Goal: Task Accomplishment & Management: Complete application form

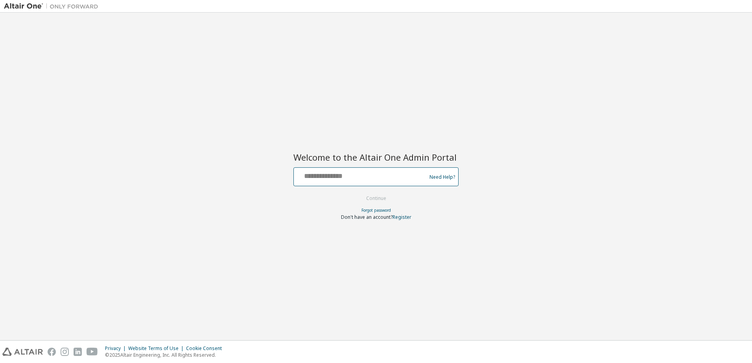
click at [362, 180] on input "text" at bounding box center [361, 174] width 129 height 11
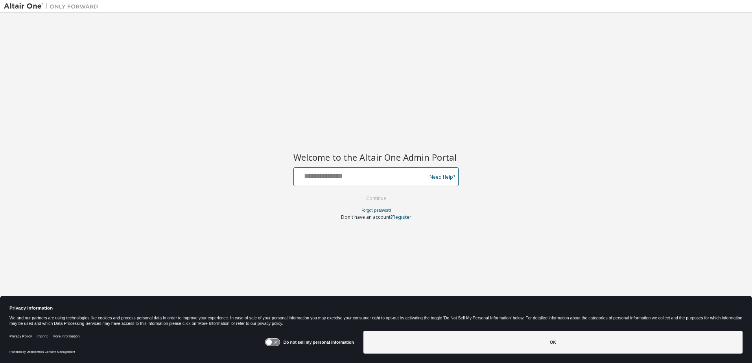
click at [333, 175] on input "text" at bounding box center [361, 174] width 129 height 11
click at [346, 177] on input "text" at bounding box center [361, 174] width 129 height 11
click at [314, 181] on div at bounding box center [361, 176] width 129 height 15
click at [316, 180] on input "text" at bounding box center [361, 174] width 129 height 11
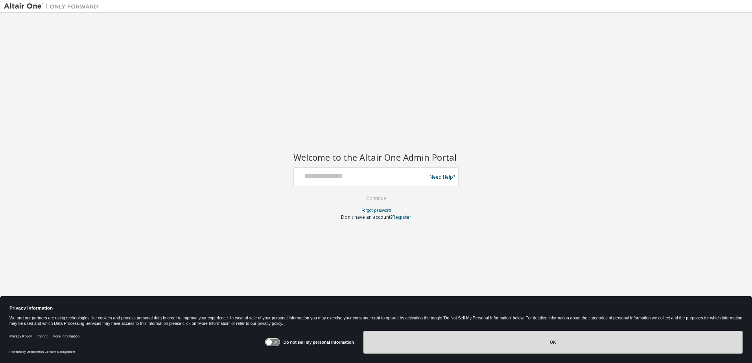
click at [485, 340] on button "OK" at bounding box center [552, 342] width 379 height 23
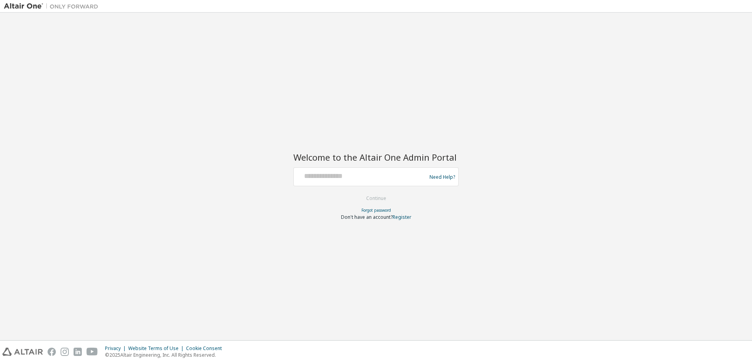
click at [270, 112] on div "Welcome to the Altair One Admin Portal Need Help? Please make sure that you pro…" at bounding box center [376, 177] width 744 height 320
click at [20, 5] on img at bounding box center [53, 6] width 98 height 8
